Goal: Transaction & Acquisition: Purchase product/service

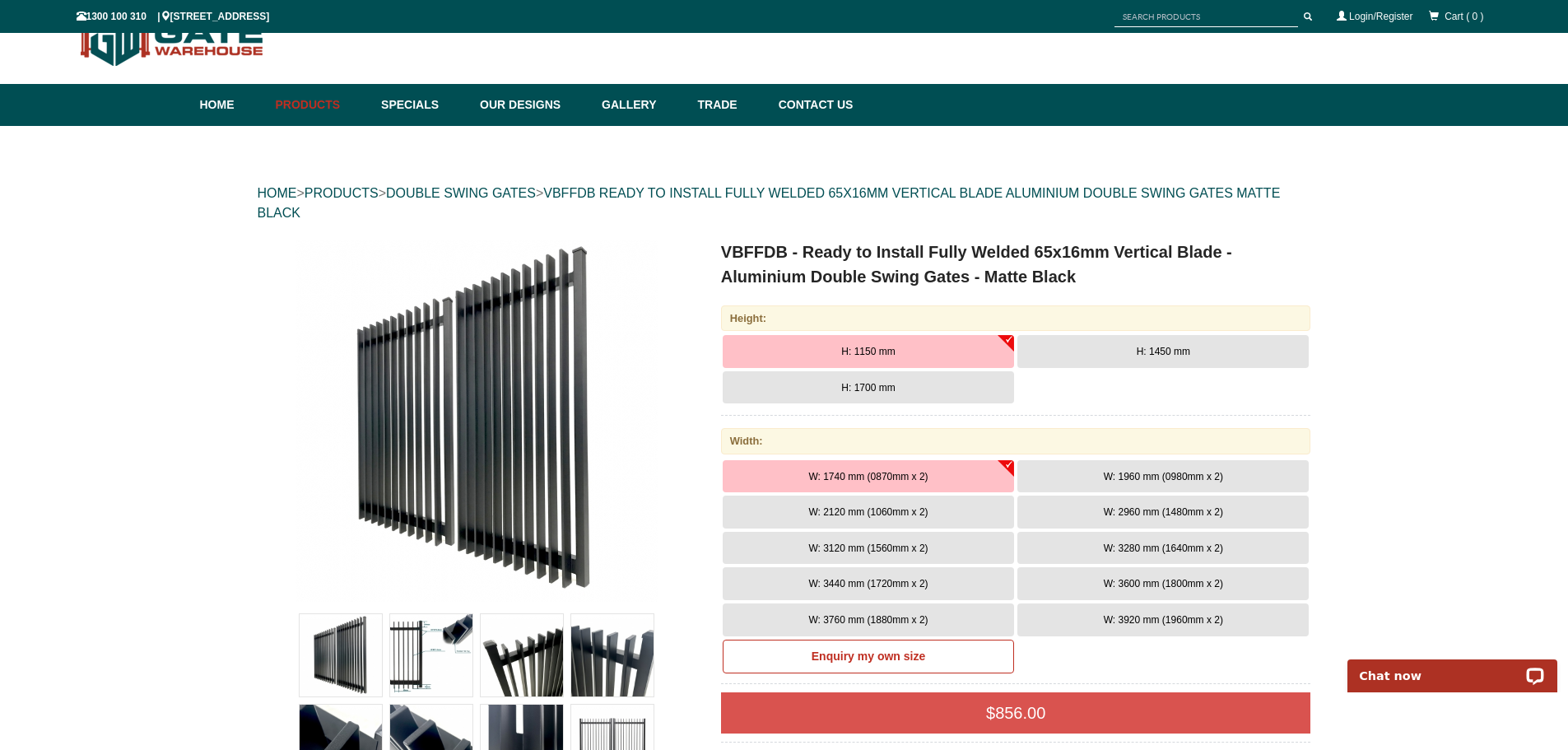
click at [1131, 623] on span "W: 3920 mm (1960mm x 2)" at bounding box center [1162, 619] width 119 height 11
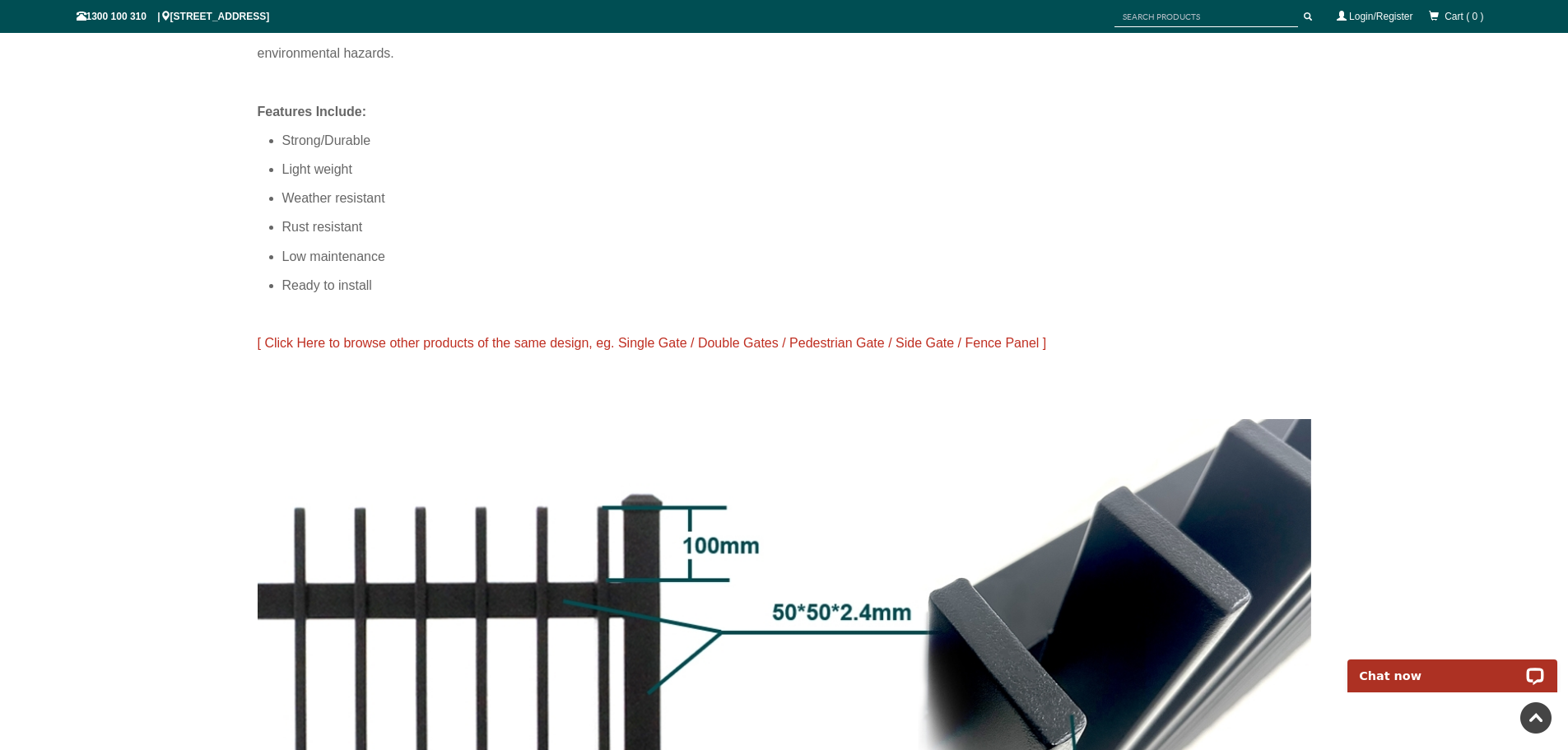
scroll to position [1029, 0]
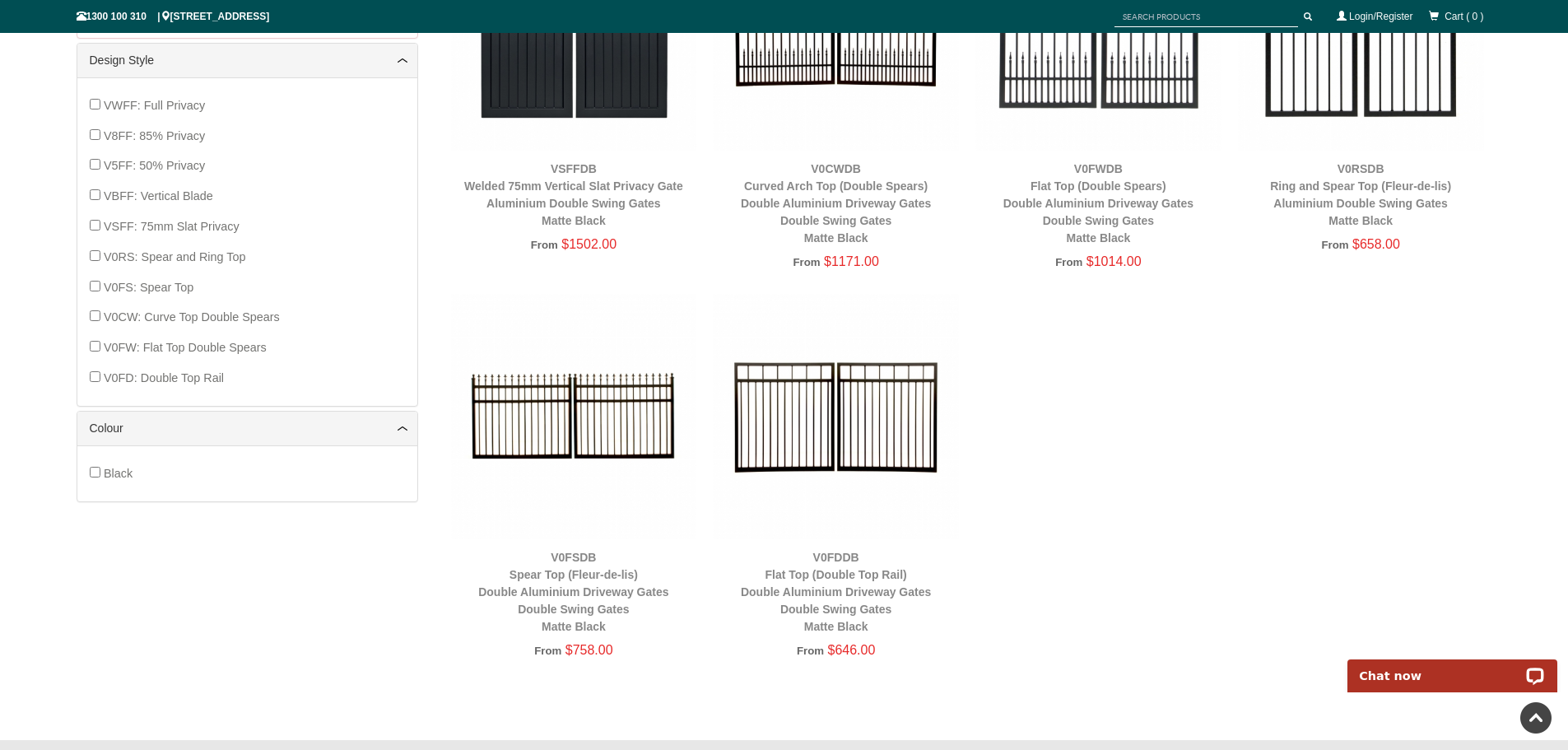
scroll to position [1029, 0]
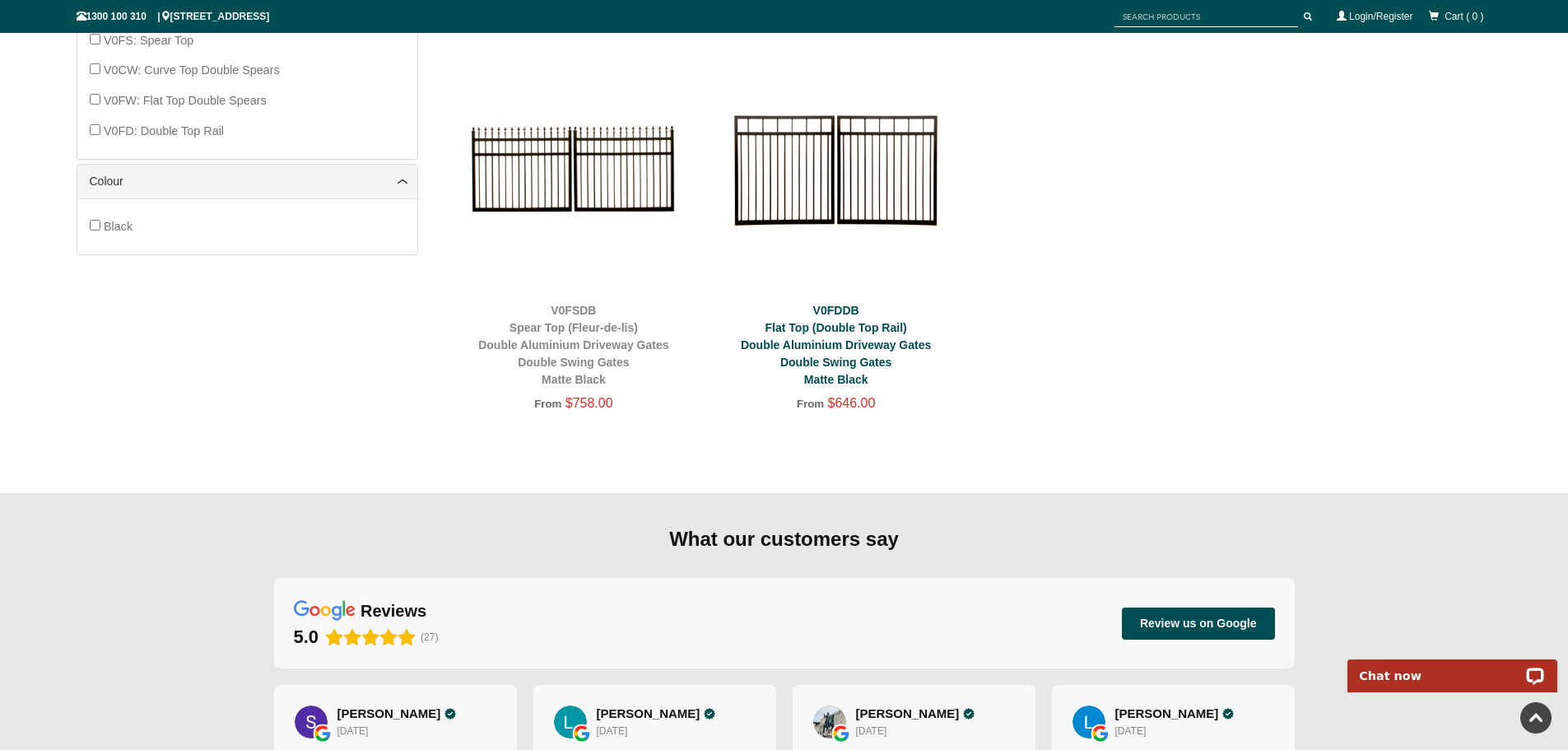
click at [831, 359] on link "V0FDDB Flat Top (Double Top Rail) Double Aluminium Driveway Gates Double Swing …" at bounding box center [836, 344] width 190 height 82
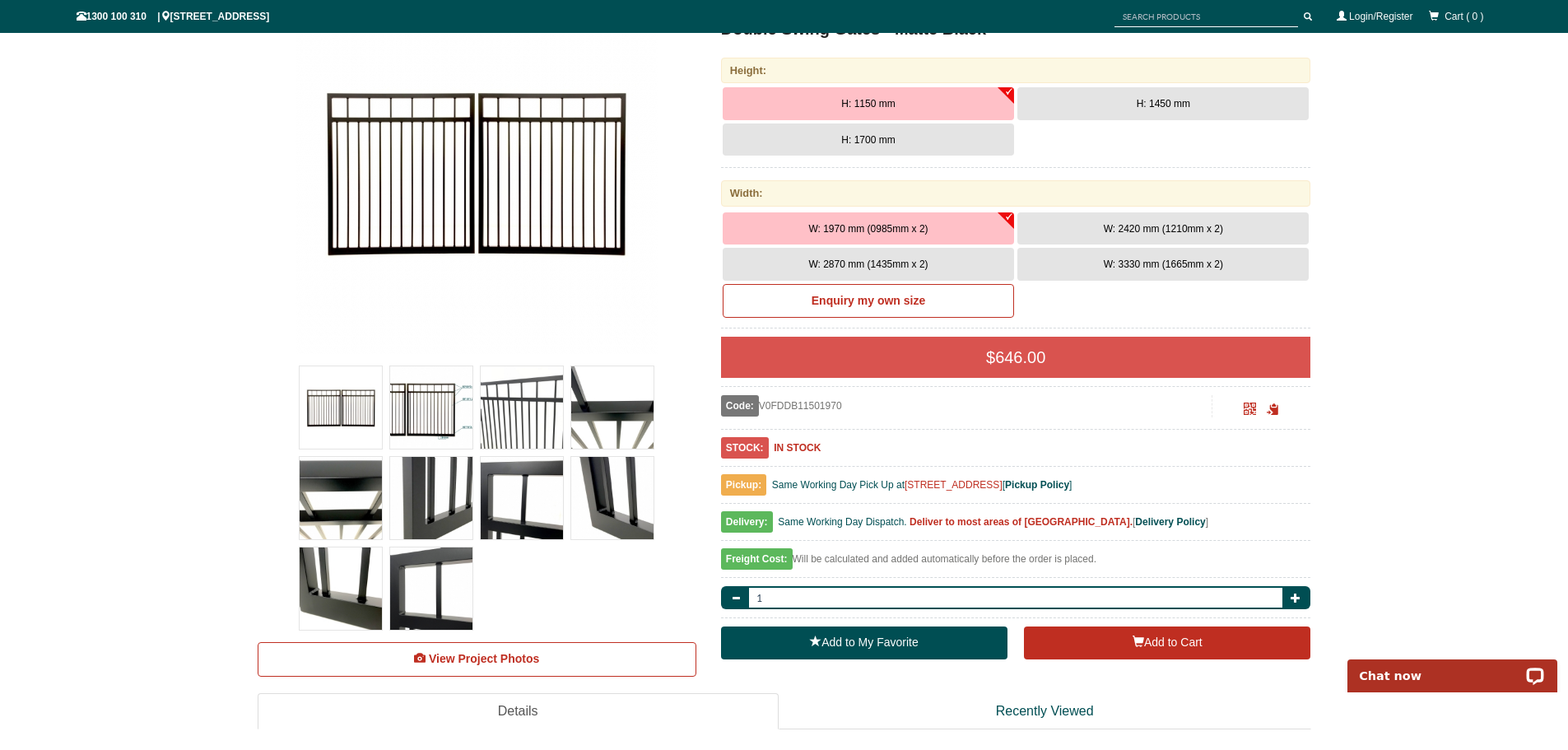
scroll to position [289, 0]
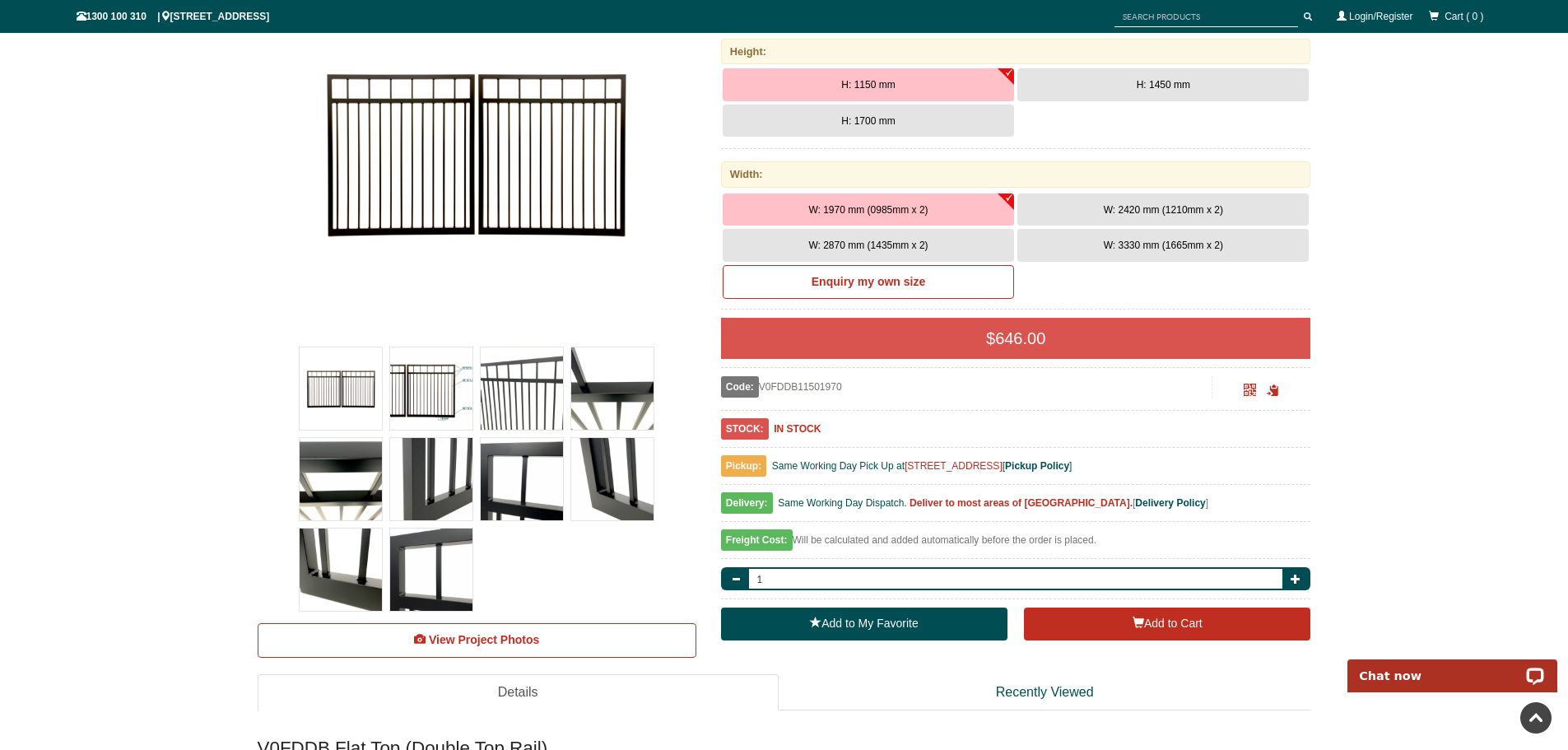
click at [328, 401] on img at bounding box center [340, 388] width 82 height 82
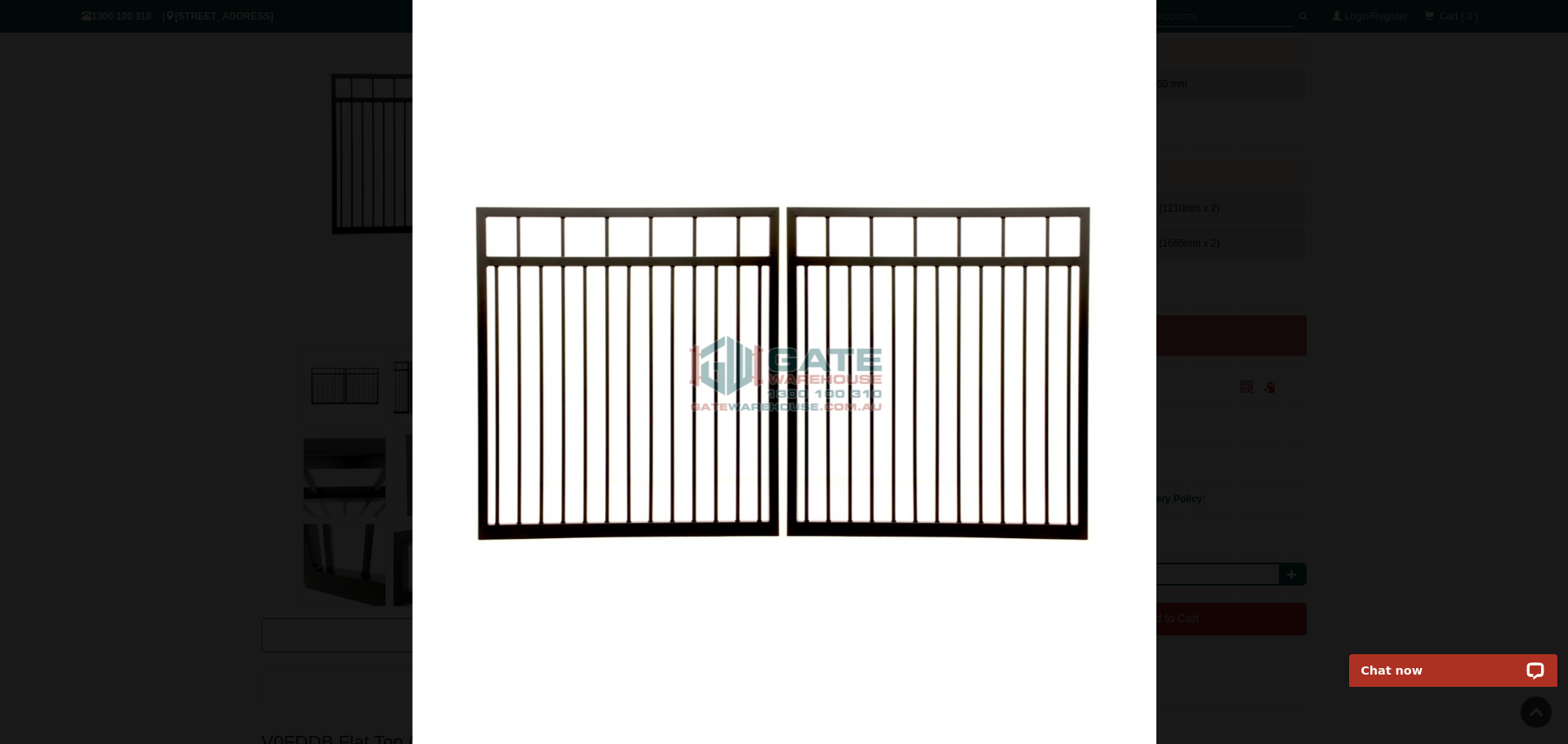
click at [1310, 536] on div at bounding box center [784, 372] width 1568 height 744
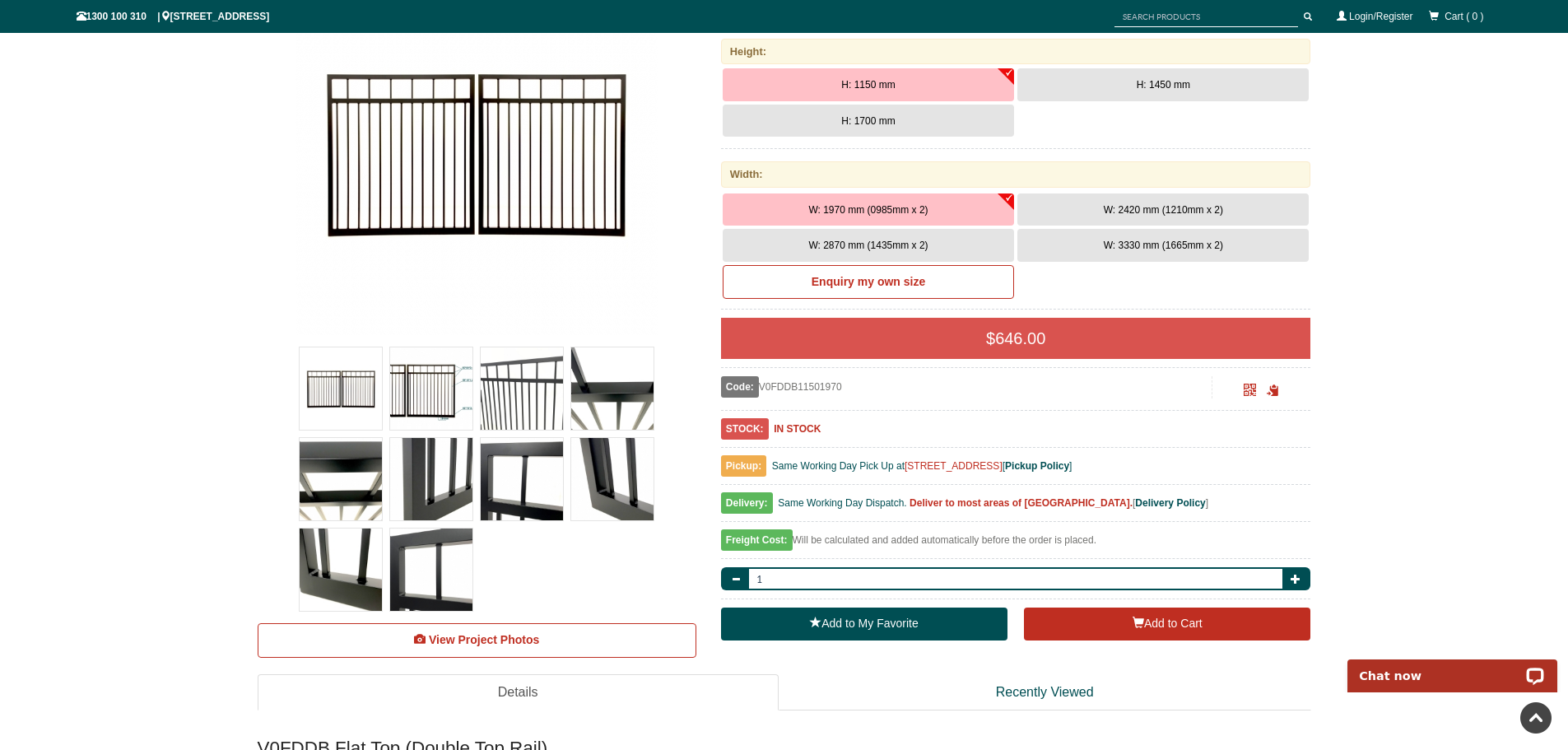
click at [312, 576] on img at bounding box center [340, 569] width 82 height 82
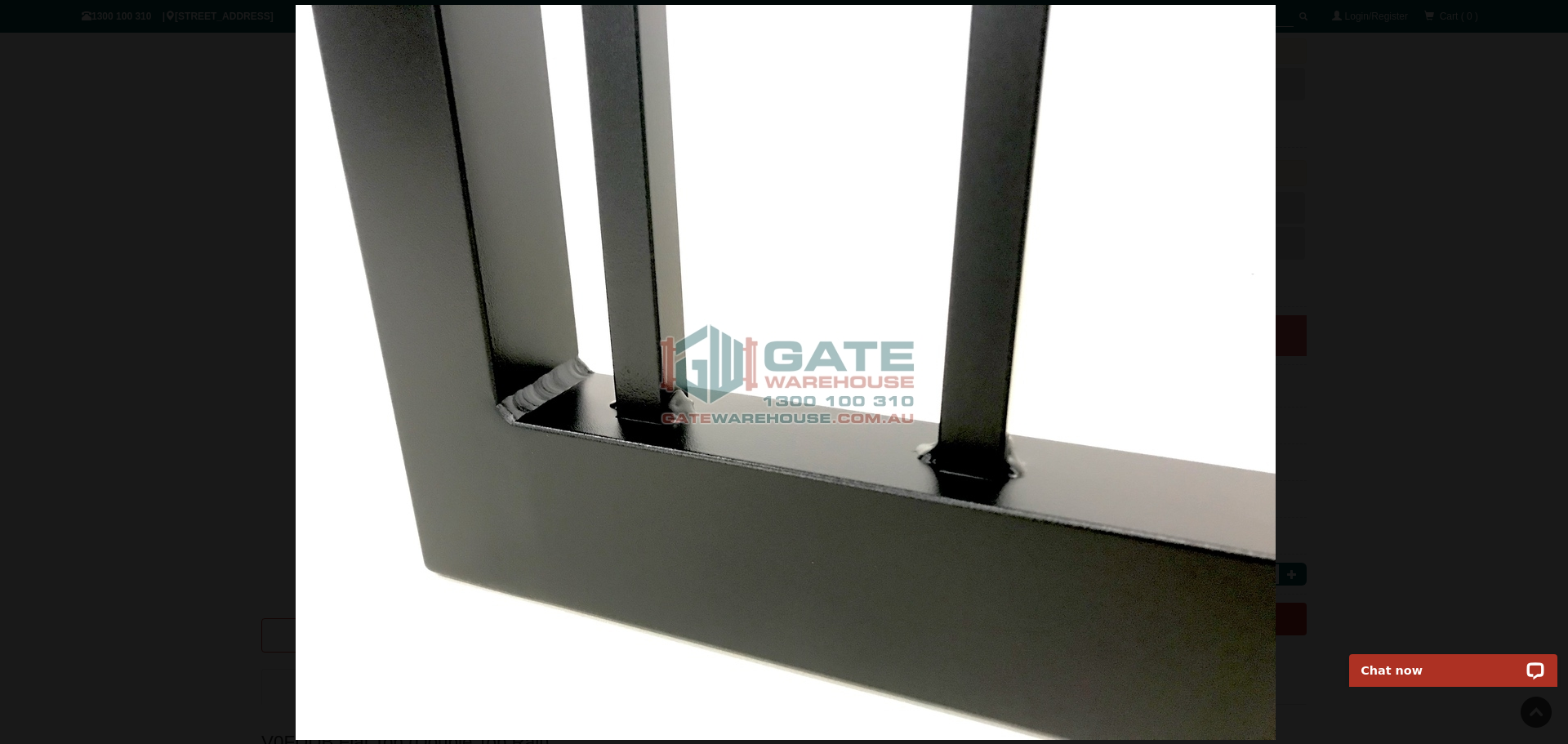
click at [1399, 238] on div at bounding box center [786, 372] width 1568 height 744
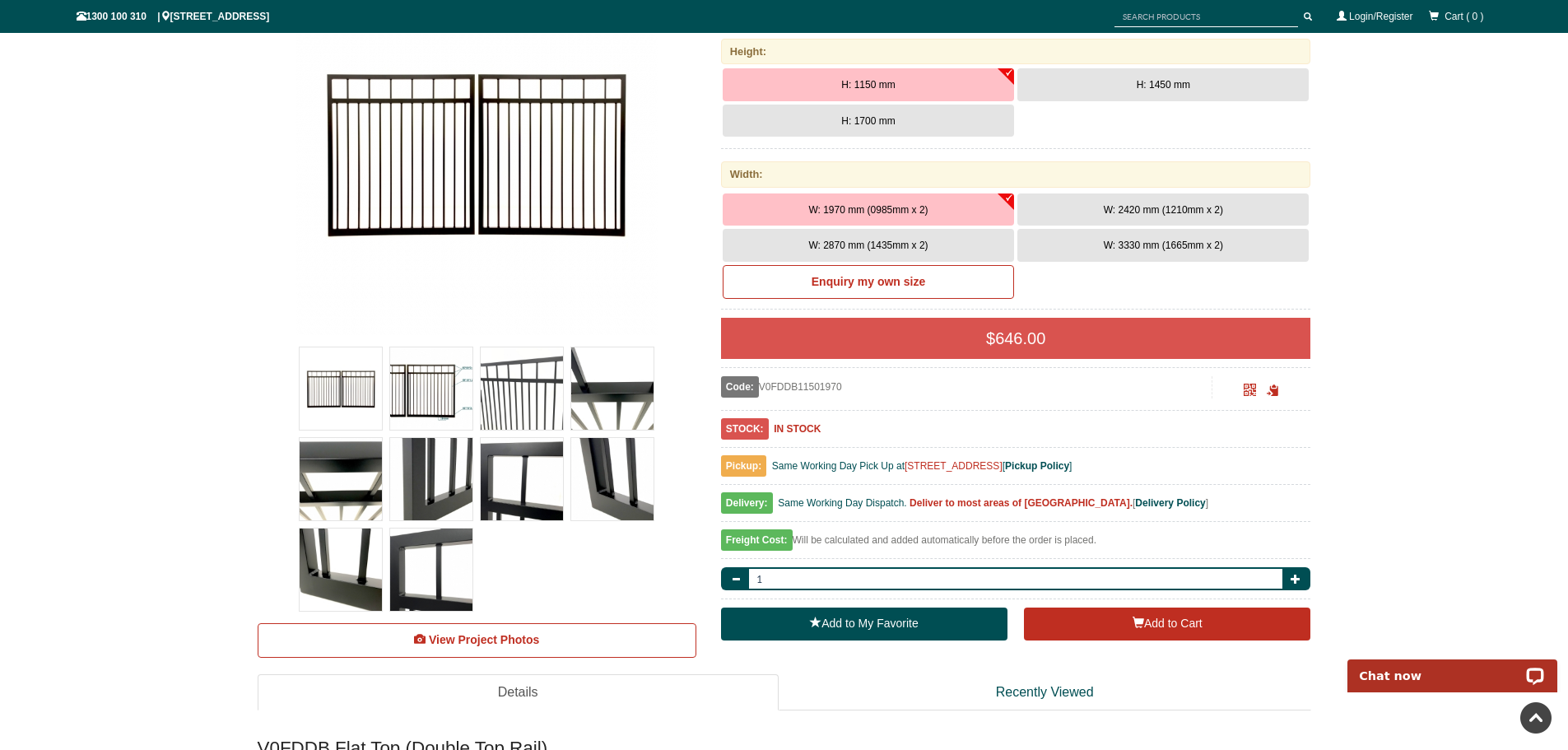
click at [519, 428] on img at bounding box center [521, 388] width 82 height 82
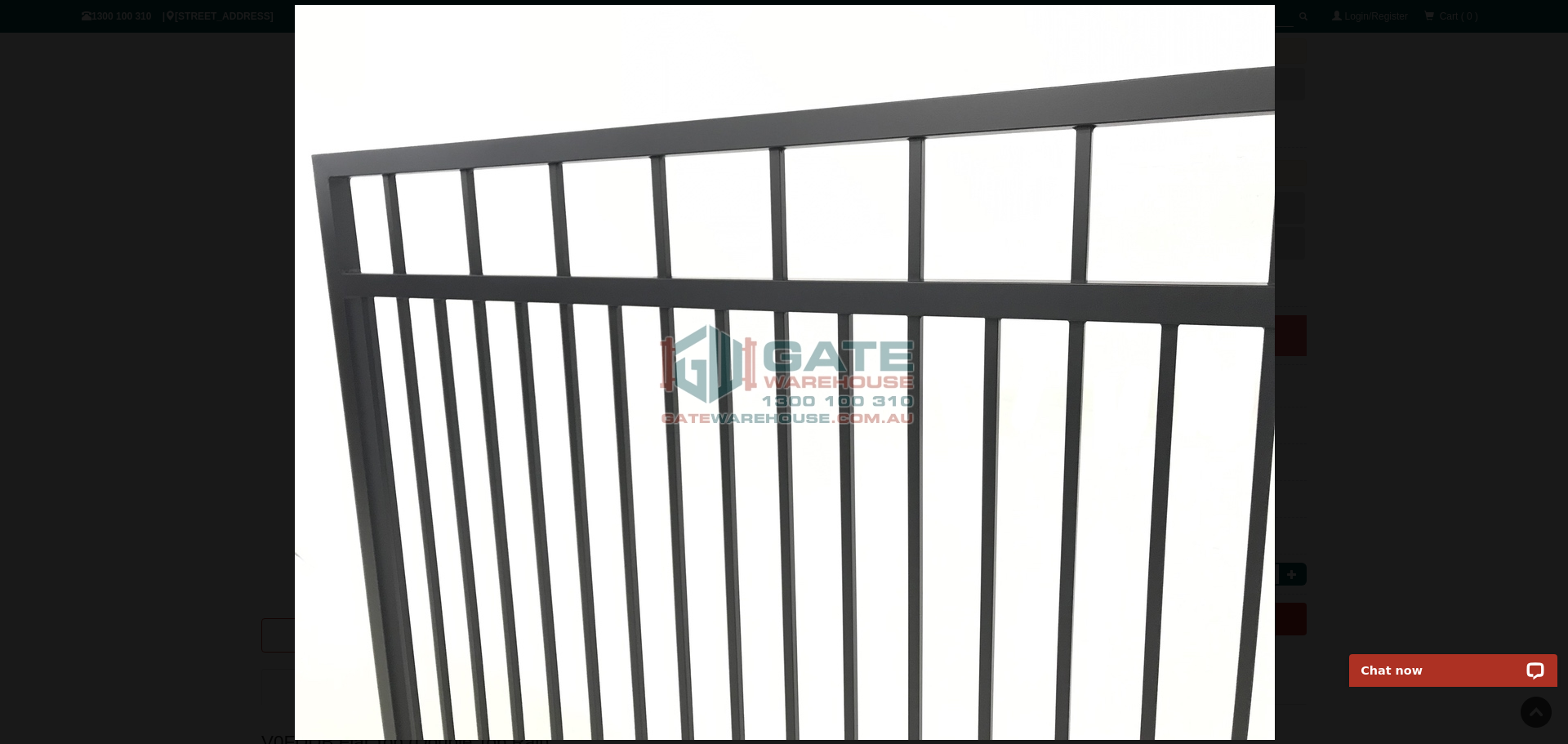
click at [1441, 151] on div at bounding box center [785, 372] width 1568 height 744
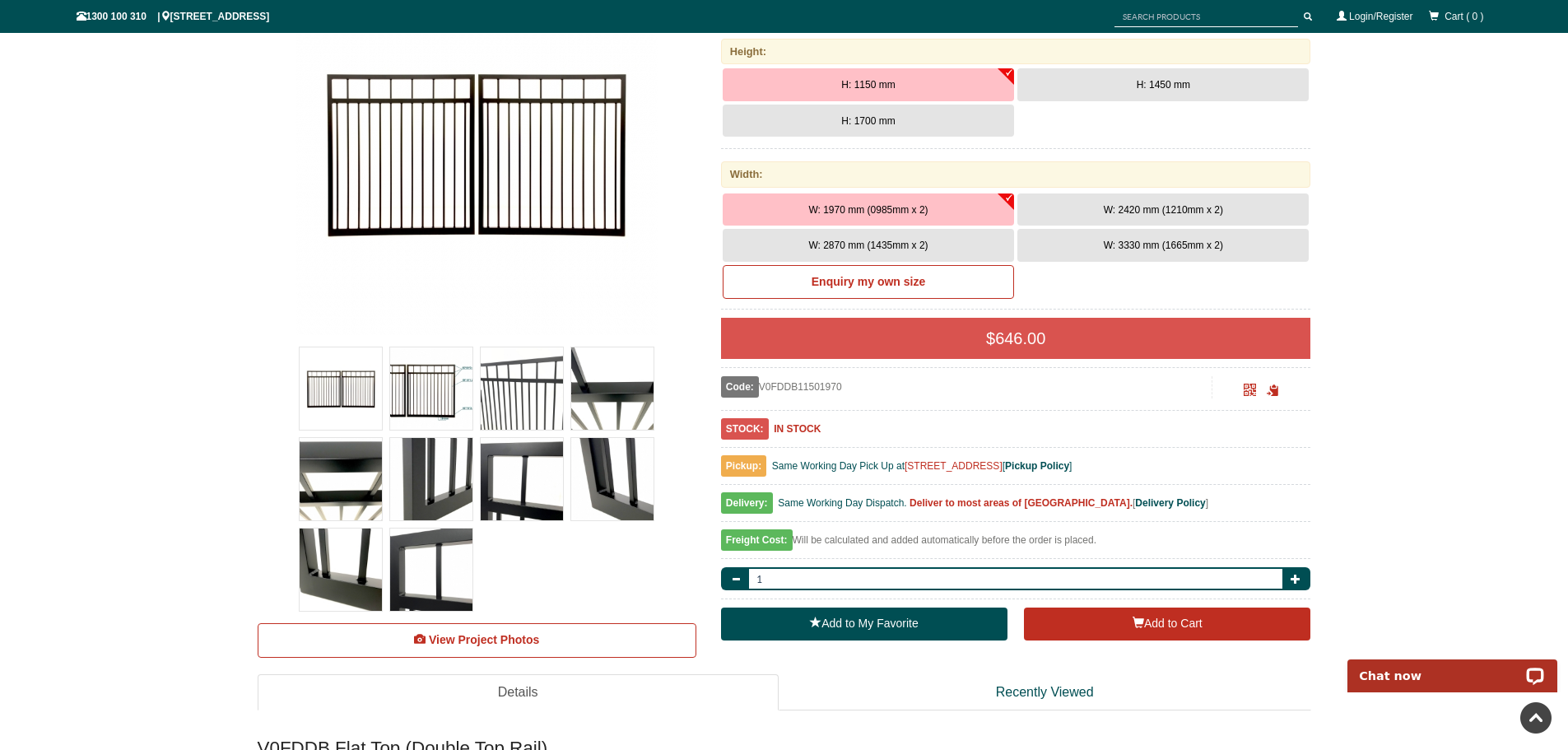
click at [1093, 214] on button "W: 2420 mm (1210mm x 2)" at bounding box center [1162, 209] width 291 height 33
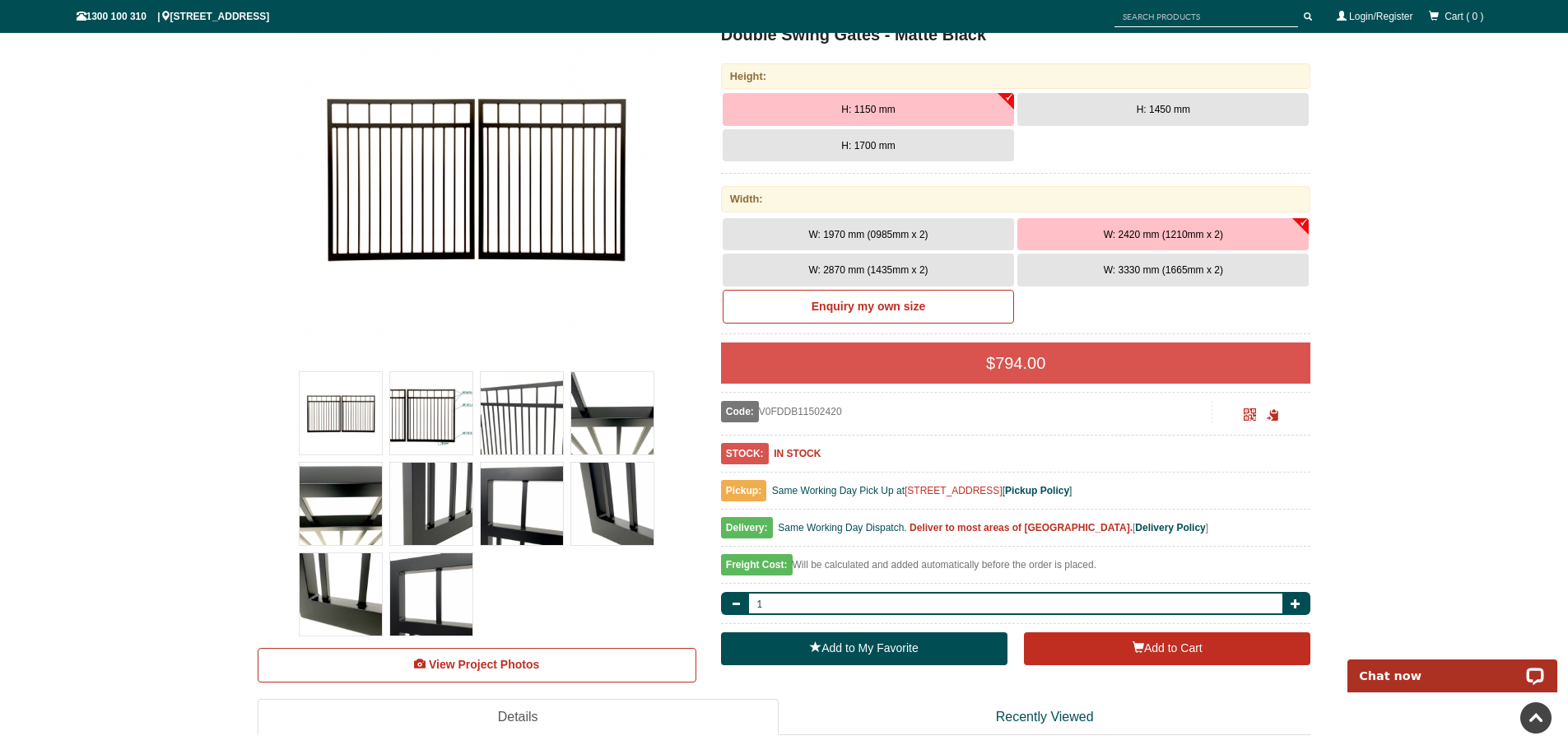
scroll to position [247, 0]
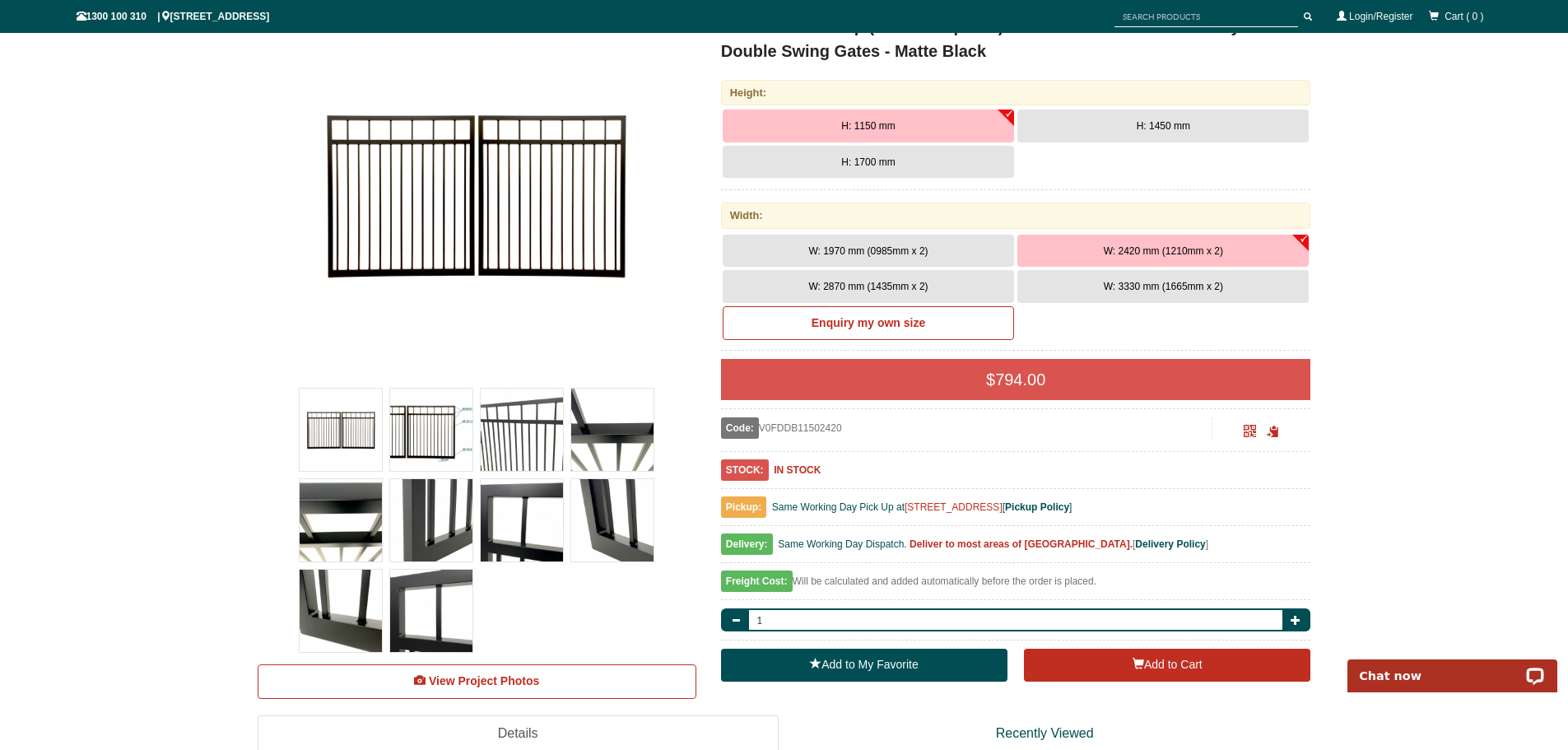
click at [914, 282] on span "W: 2870 mm (1435mm x 2)" at bounding box center [867, 286] width 119 height 11
